Goal: Task Accomplishment & Management: Use online tool/utility

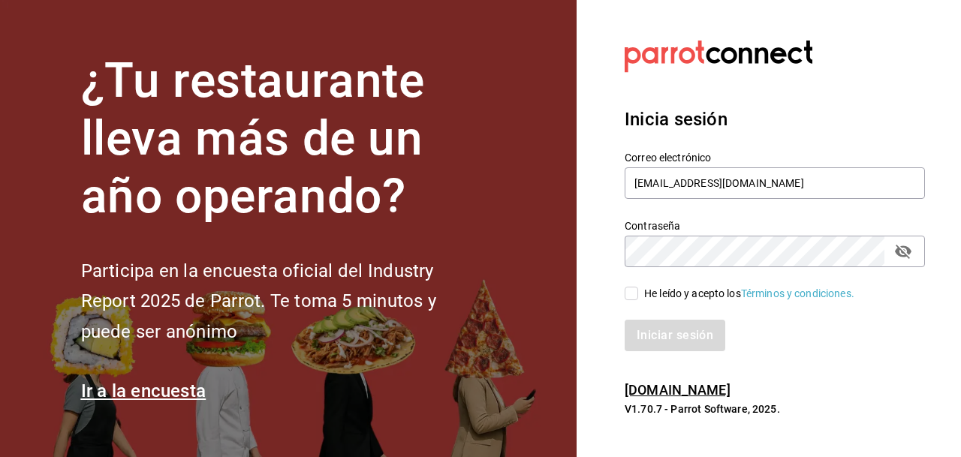
click at [633, 292] on input "He leído y acepto los Términos y condiciones." at bounding box center [632, 294] width 14 height 14
checkbox input "true"
click at [667, 335] on button "Iniciar sesión" at bounding box center [676, 336] width 102 height 32
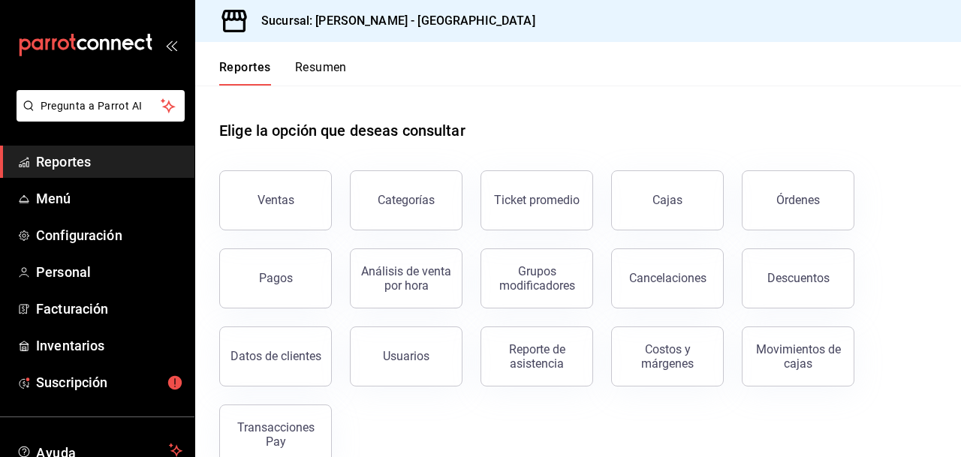
click at [73, 159] on span "Reportes" at bounding box center [109, 162] width 146 height 20
click at [780, 194] on div "Órdenes" at bounding box center [798, 200] width 44 height 14
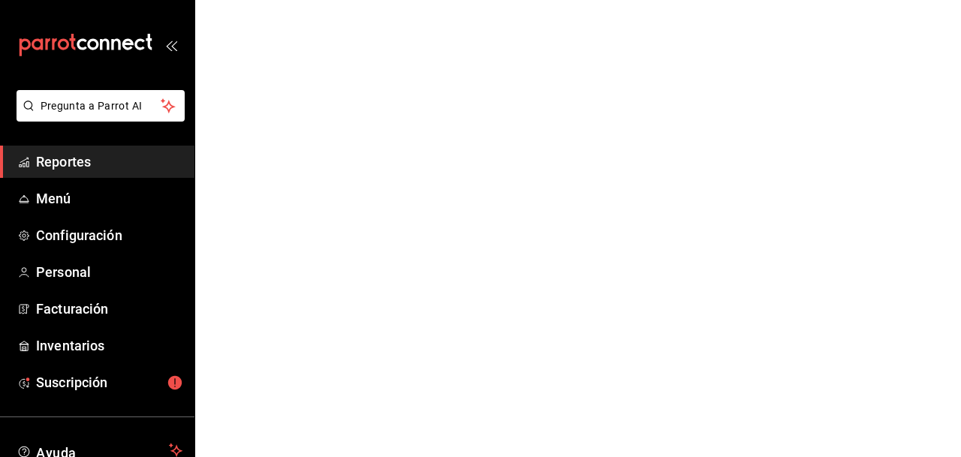
click at [71, 156] on span "Reportes" at bounding box center [109, 162] width 146 height 20
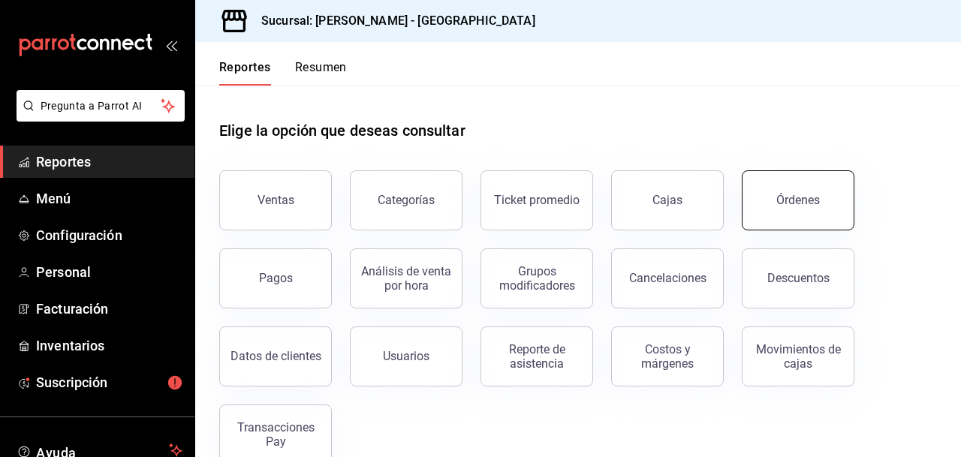
click at [786, 197] on div "Órdenes" at bounding box center [798, 200] width 44 height 14
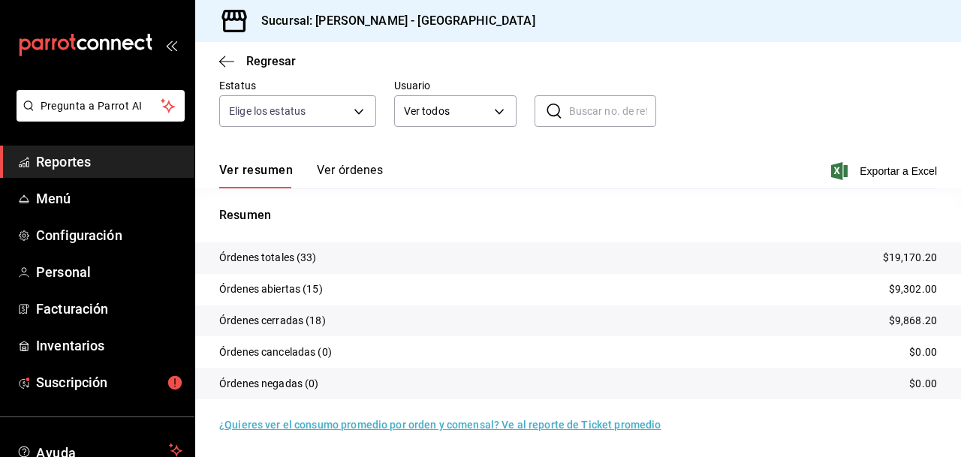
scroll to position [130, 0]
